Goal: Find specific page/section

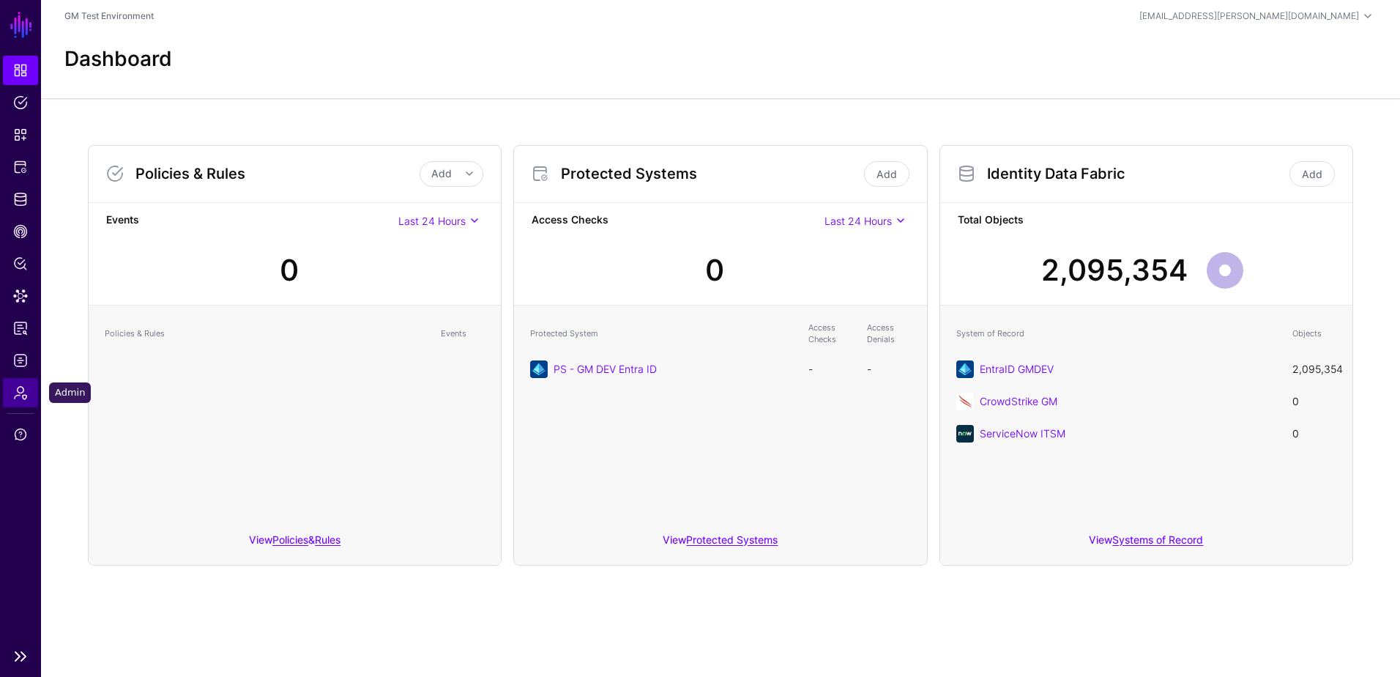
click at [21, 391] on span "Admin" at bounding box center [20, 392] width 15 height 15
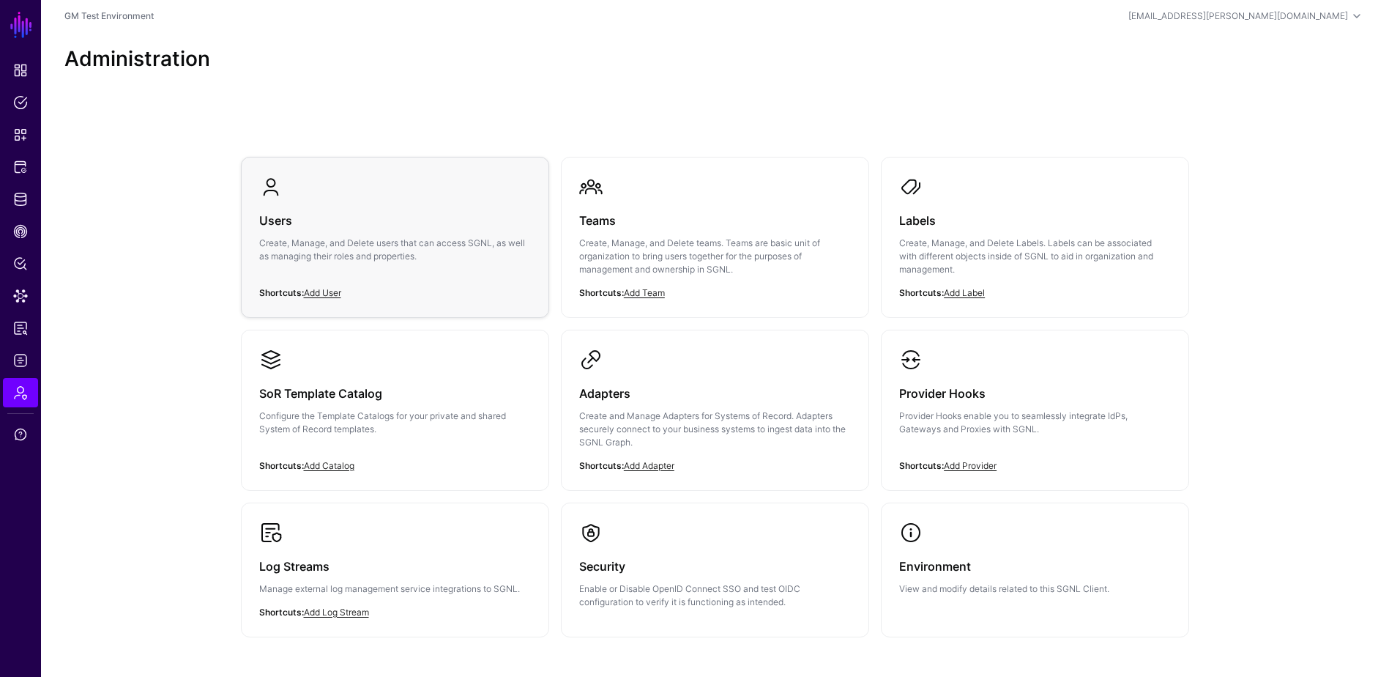
click at [300, 214] on h3 "Users" at bounding box center [395, 220] width 272 height 21
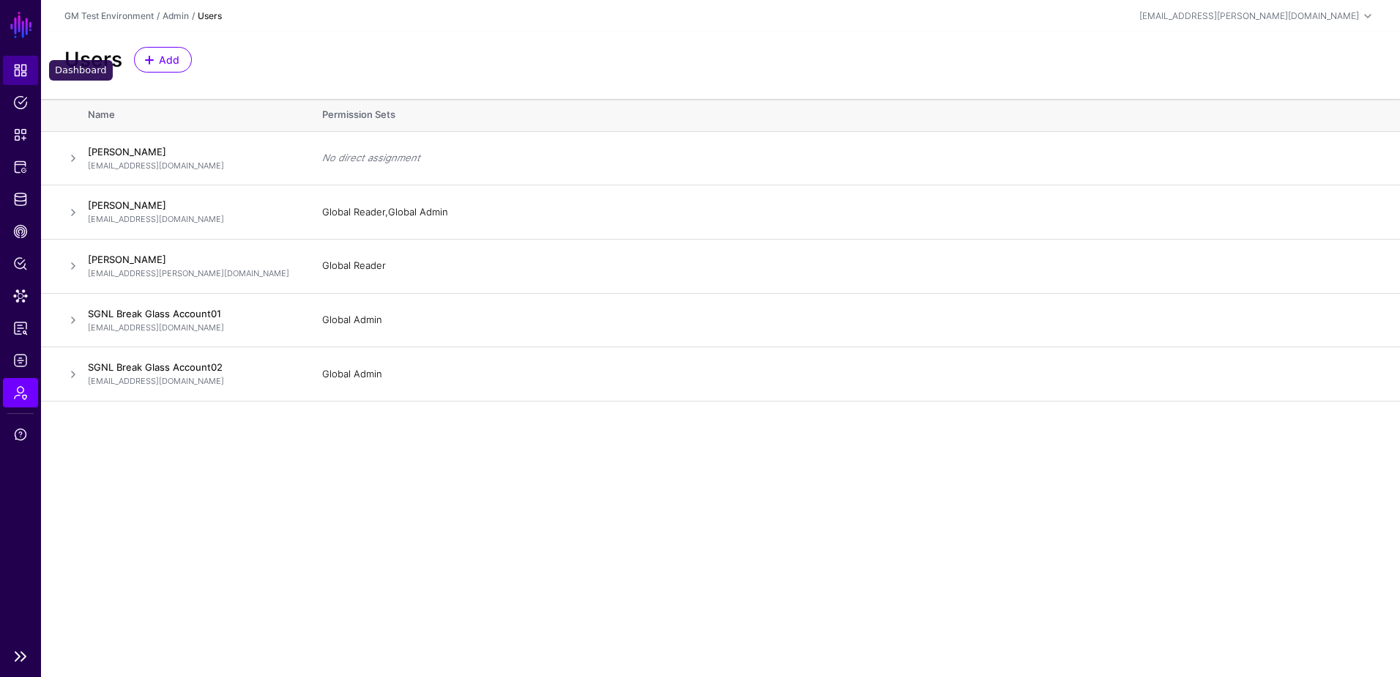
click at [15, 67] on span "Dashboard" at bounding box center [20, 70] width 15 height 15
